Goal: Task Accomplishment & Management: Manage account settings

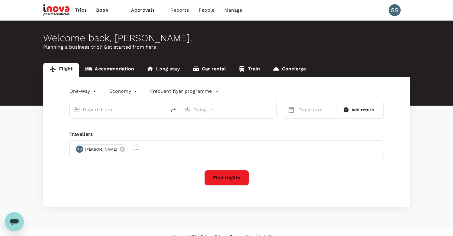
click at [143, 10] on span "Approvals" at bounding box center [146, 10] width 30 height 7
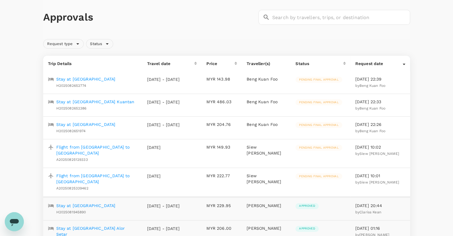
scroll to position [27, 0]
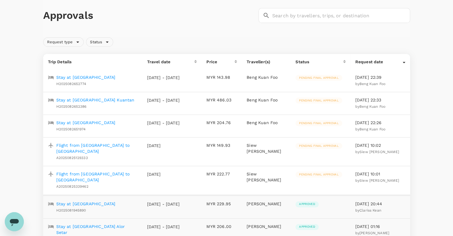
click at [120, 178] on p "Flight from [GEOGRAPHIC_DATA] to [GEOGRAPHIC_DATA]" at bounding box center [96, 177] width 81 height 12
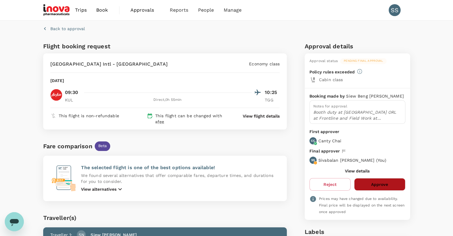
click at [372, 182] on button "Approve" at bounding box center [379, 184] width 51 height 13
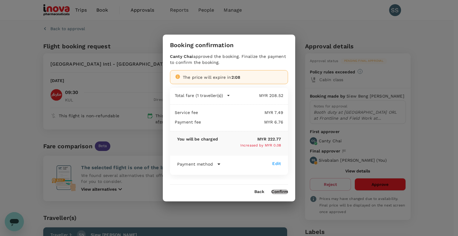
click at [279, 192] on button "Confirm" at bounding box center [279, 191] width 17 height 5
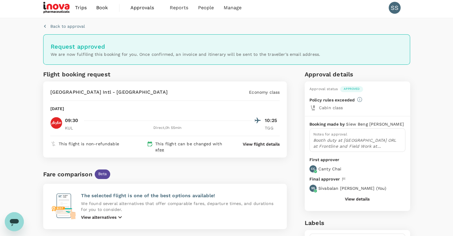
scroll to position [1, 0]
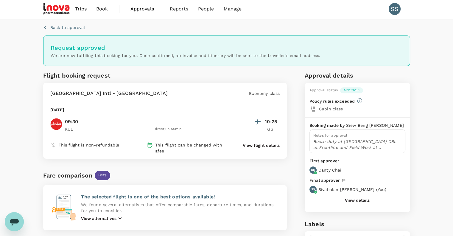
click at [141, 8] on span "Approvals" at bounding box center [146, 8] width 30 height 7
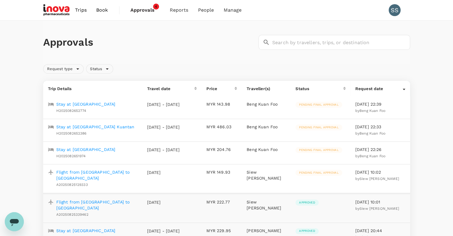
click at [113, 104] on p "Stay at [GEOGRAPHIC_DATA]" at bounding box center [85, 104] width 59 height 6
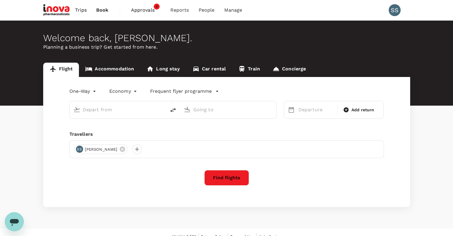
click at [138, 10] on span "Approvals" at bounding box center [146, 10] width 30 height 7
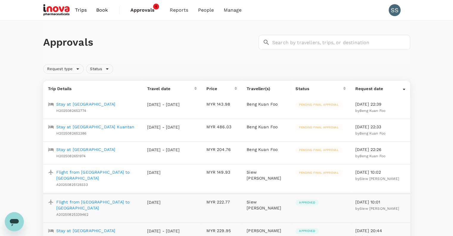
click at [86, 181] on p "Flight from [GEOGRAPHIC_DATA] to [GEOGRAPHIC_DATA]" at bounding box center [96, 175] width 81 height 12
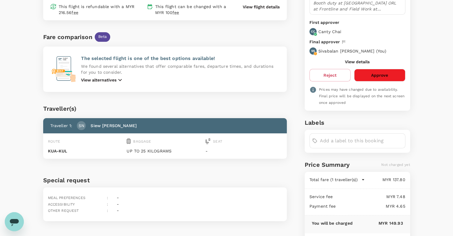
scroll to position [111, 0]
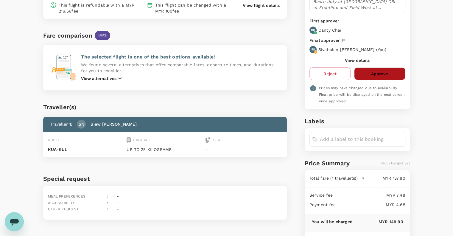
click at [382, 74] on button "Approve" at bounding box center [379, 73] width 51 height 13
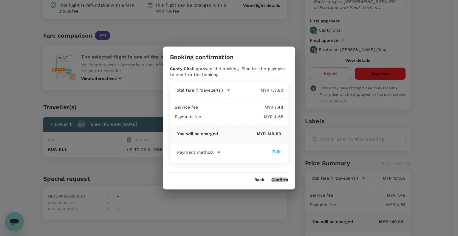
click at [275, 178] on button "Confirm" at bounding box center [279, 179] width 17 height 5
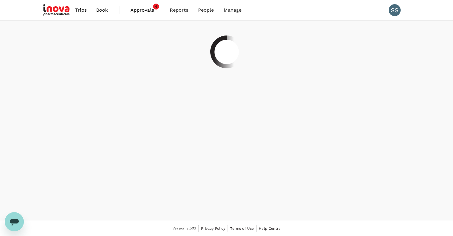
scroll to position [0, 0]
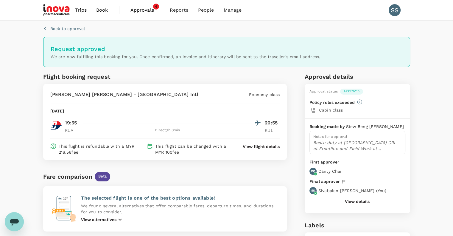
click at [140, 11] on span "Approvals" at bounding box center [146, 10] width 30 height 7
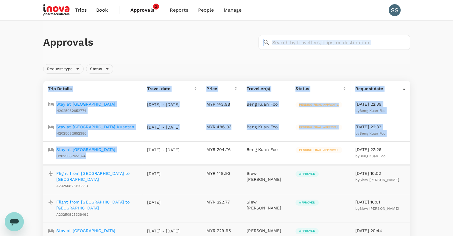
drag, startPoint x: 100, startPoint y: 165, endPoint x: 136, endPoint y: 44, distance: 126.9
click at [136, 44] on h1 "Approvals" at bounding box center [149, 42] width 213 height 13
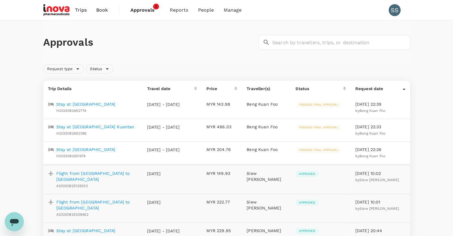
click at [93, 152] on p "Stay at [GEOGRAPHIC_DATA]" at bounding box center [85, 149] width 59 height 6
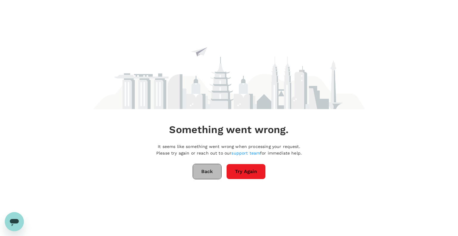
click at [202, 169] on button "Back" at bounding box center [206, 171] width 29 height 15
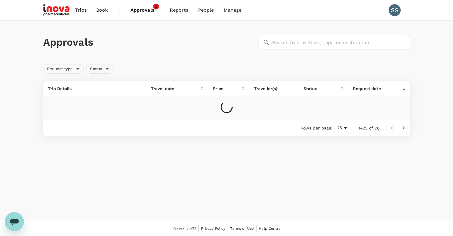
click at [140, 9] on span "Approvals" at bounding box center [146, 10] width 30 height 7
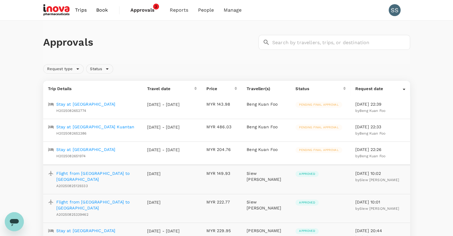
click at [99, 152] on p "Stay at [GEOGRAPHIC_DATA]" at bounding box center [85, 149] width 59 height 6
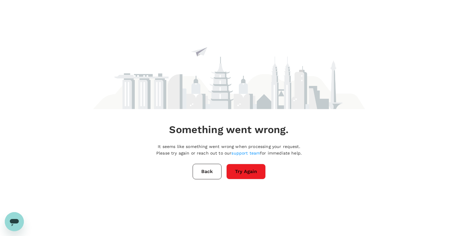
click at [208, 172] on button "Back" at bounding box center [206, 171] width 29 height 15
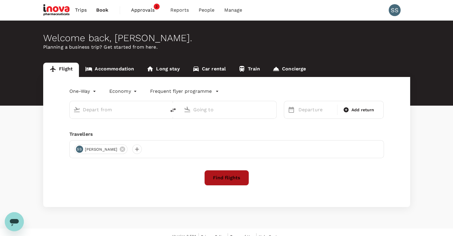
click at [218, 177] on button "Find flights" at bounding box center [226, 177] width 45 height 15
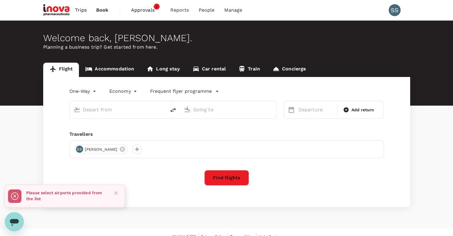
click at [139, 9] on span "Approvals" at bounding box center [146, 10] width 30 height 7
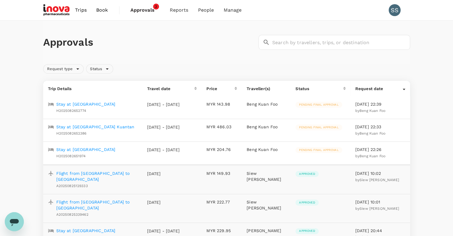
click at [76, 152] on p "Stay at [GEOGRAPHIC_DATA]" at bounding box center [85, 149] width 59 height 6
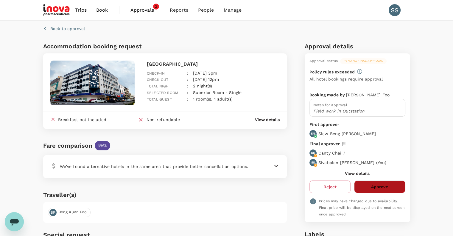
click at [377, 185] on button "Approve" at bounding box center [379, 186] width 51 height 13
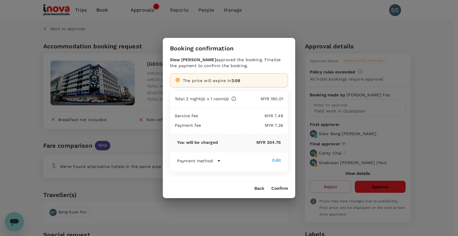
click at [279, 187] on button "Confirm" at bounding box center [279, 188] width 17 height 5
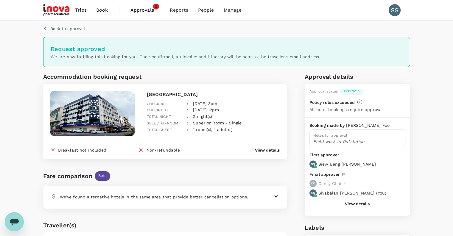
click at [139, 9] on span "Approvals" at bounding box center [146, 10] width 30 height 7
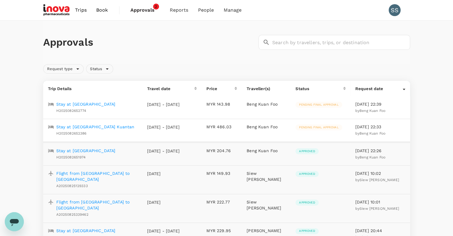
click at [98, 130] on p "Stay at [GEOGRAPHIC_DATA] Kuantan" at bounding box center [95, 127] width 78 height 6
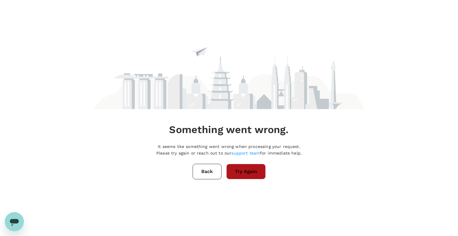
click at [237, 170] on button "Try Again" at bounding box center [245, 171] width 39 height 15
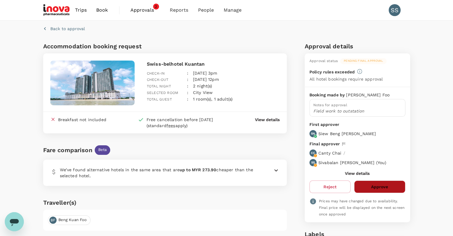
click at [376, 187] on button "Approve" at bounding box center [379, 186] width 51 height 13
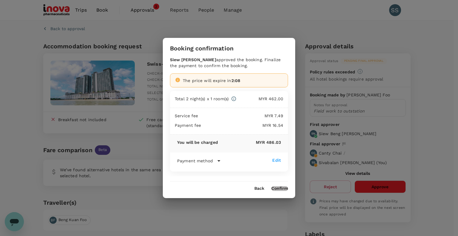
click at [278, 188] on button "Confirm" at bounding box center [279, 188] width 17 height 5
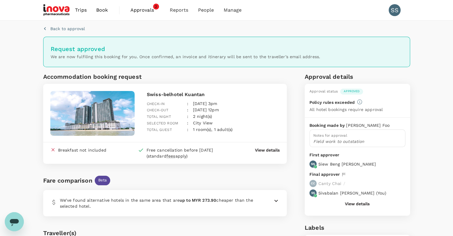
click at [139, 9] on span "Approvals" at bounding box center [146, 10] width 30 height 7
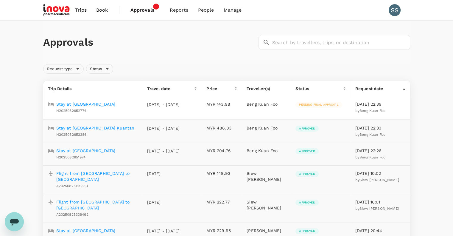
click at [113, 105] on p "Stay at [GEOGRAPHIC_DATA]" at bounding box center [85, 104] width 59 height 6
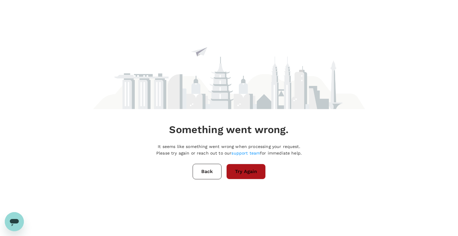
click at [236, 171] on button "Try Again" at bounding box center [245, 171] width 39 height 15
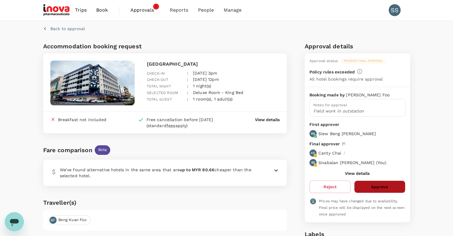
click at [371, 187] on button "Approve" at bounding box center [379, 186] width 51 height 13
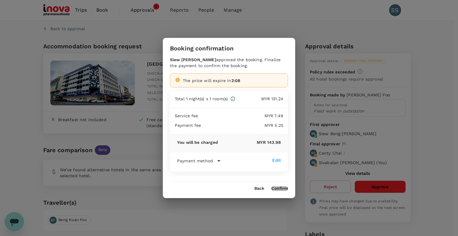
click at [282, 187] on button "Confirm" at bounding box center [279, 188] width 17 height 5
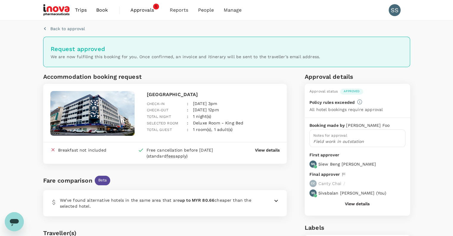
click at [139, 9] on span "Approvals" at bounding box center [146, 10] width 30 height 7
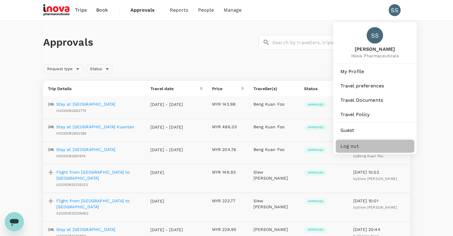
click at [351, 146] on span "Log out" at bounding box center [375, 145] width 69 height 7
